Goal: Task Accomplishment & Management: Manage account settings

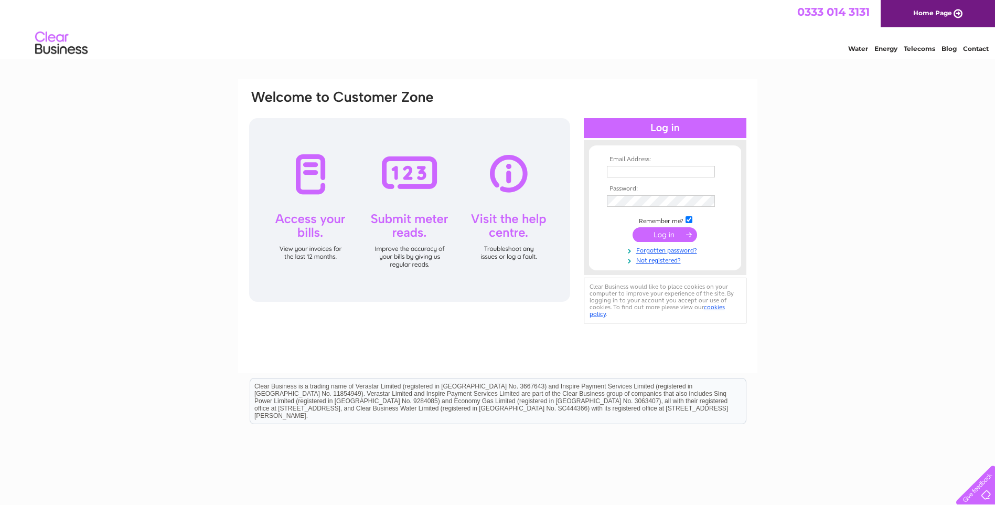
type input "gillian@murphyengsco.co.uk"
click at [653, 231] on input "submit" at bounding box center [665, 234] width 65 height 15
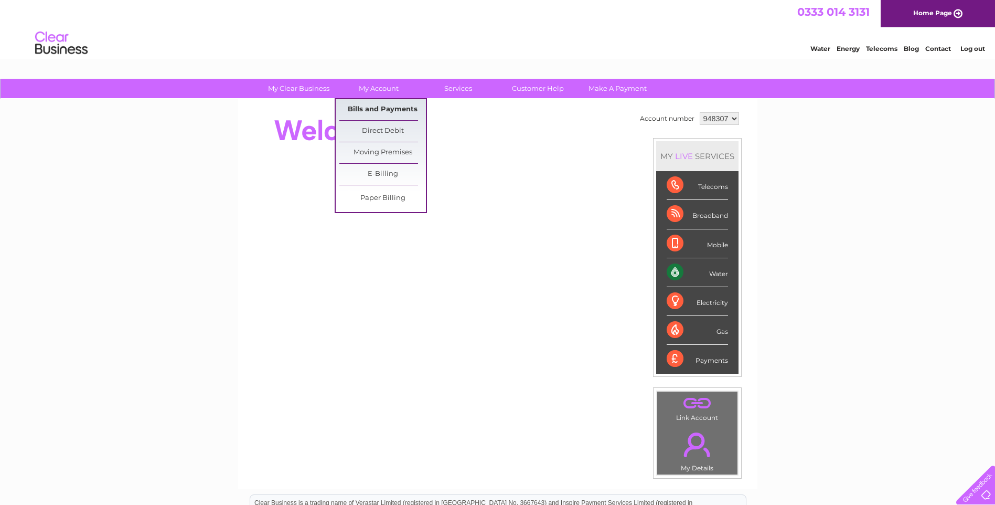
click at [382, 110] on link "Bills and Payments" at bounding box center [382, 109] width 87 height 21
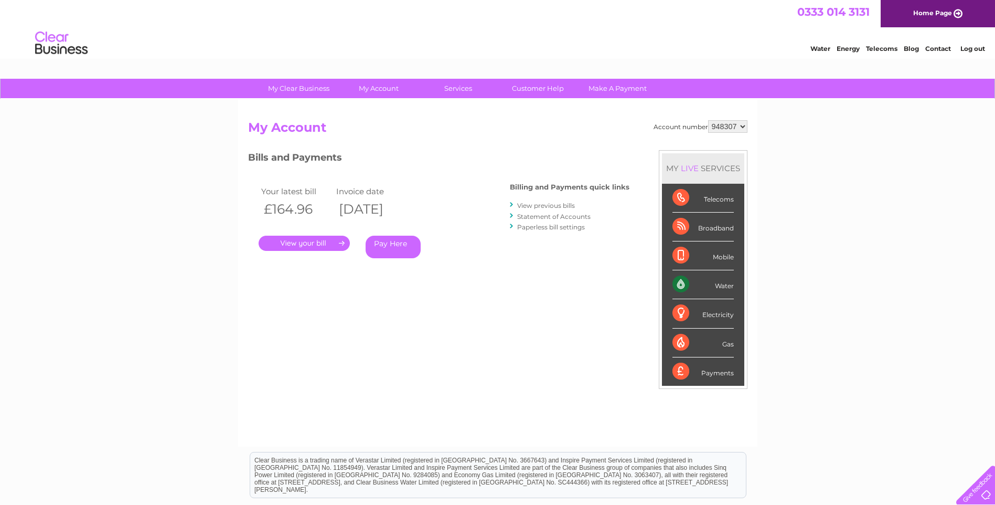
click at [304, 241] on link "." at bounding box center [304, 243] width 91 height 15
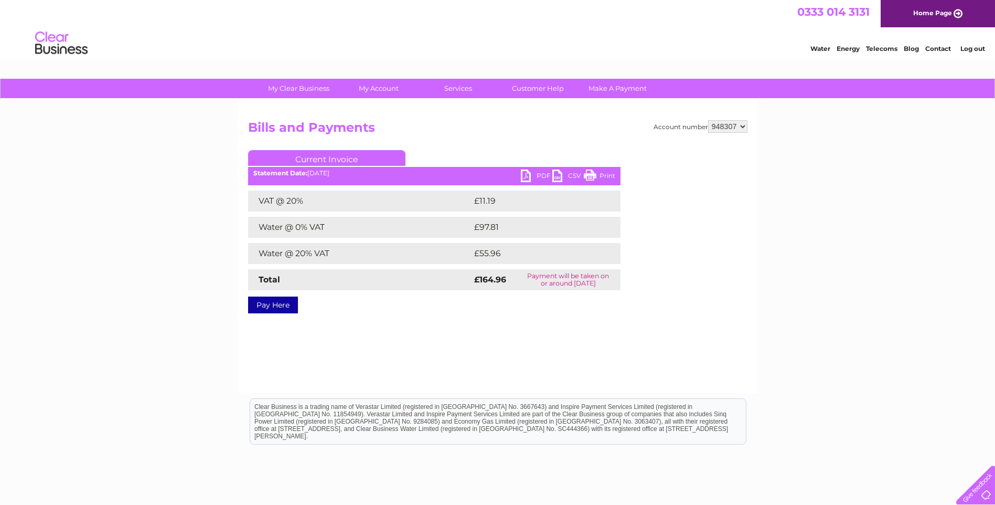
click at [541, 173] on link "PDF" at bounding box center [536, 176] width 31 height 15
